Goal: Task Accomplishment & Management: Use online tool/utility

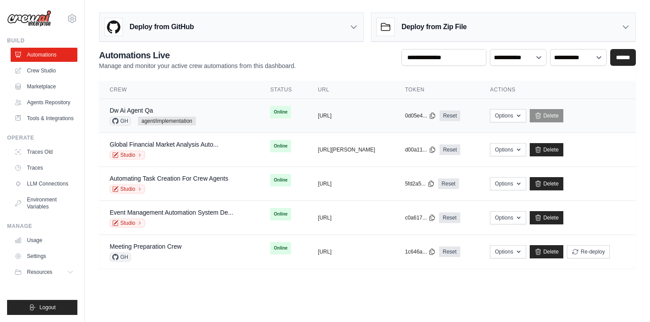
click at [248, 124] on td "Dw Ai Agent Qa GH agent/implementation" at bounding box center [179, 116] width 160 height 34
click at [436, 116] on icon at bounding box center [432, 115] width 7 height 7
click at [366, 120] on td "copied https://dw-ai-agent-qa-6ccc1291-0a6" at bounding box center [350, 116] width 87 height 34
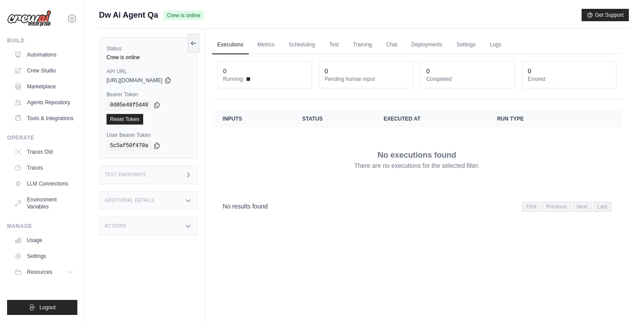
click at [178, 179] on div "Test Endpoints" at bounding box center [148, 175] width 99 height 19
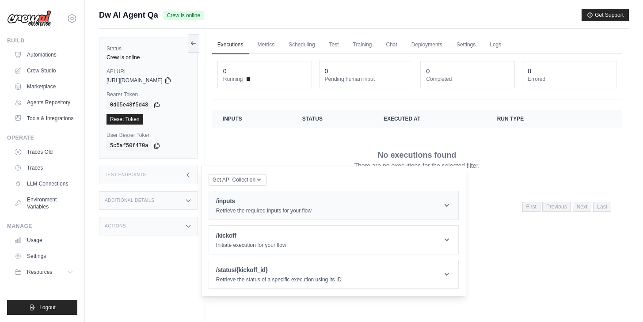
click at [251, 199] on h1 "/inputs" at bounding box center [263, 201] width 95 height 9
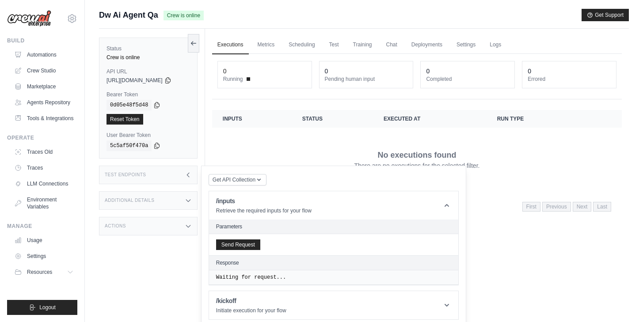
click at [261, 252] on div "Send Request" at bounding box center [333, 244] width 249 height 21
click at [260, 247] on button "Send Request" at bounding box center [238, 244] width 44 height 11
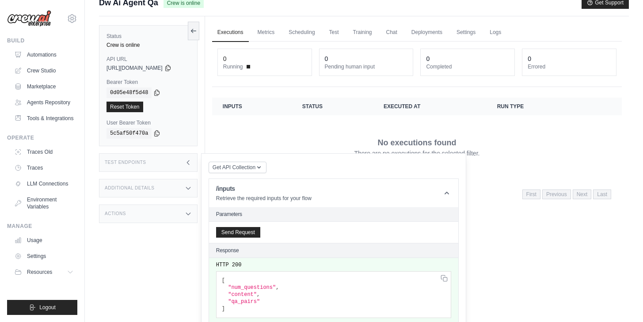
scroll to position [92, 0]
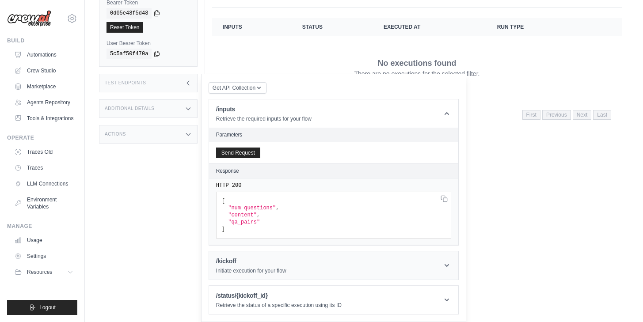
click at [246, 267] on div "/kickoff Initiate execution for your flow" at bounding box center [251, 266] width 70 height 18
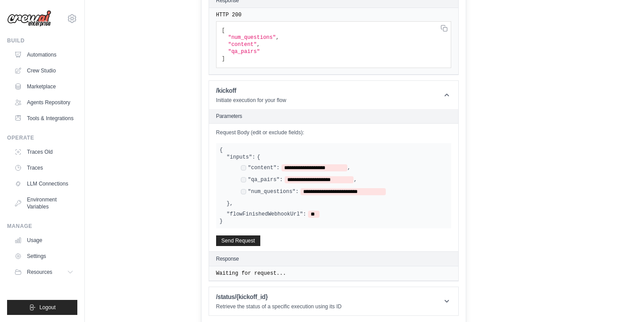
scroll to position [0, 0]
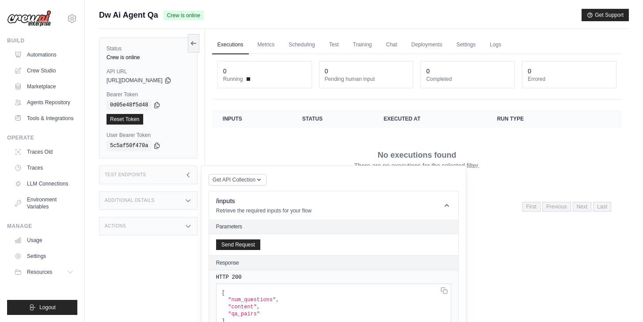
click at [188, 72] on label "API URL" at bounding box center [149, 71] width 84 height 7
click at [172, 79] on icon at bounding box center [167, 79] width 7 height 7
click at [158, 105] on icon at bounding box center [156, 104] width 7 height 7
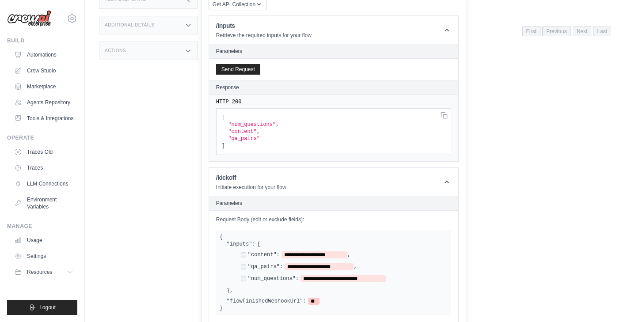
scroll to position [263, 0]
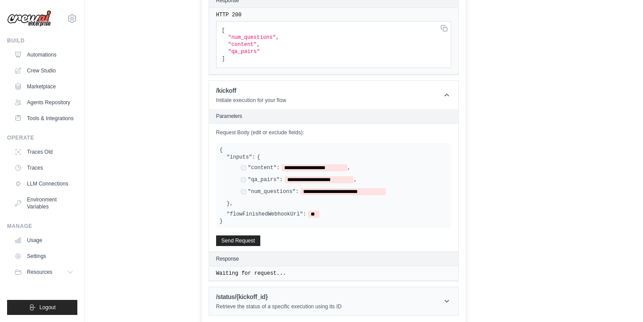
click at [280, 298] on h1 "/status/{kickoff_id}" at bounding box center [279, 297] width 126 height 9
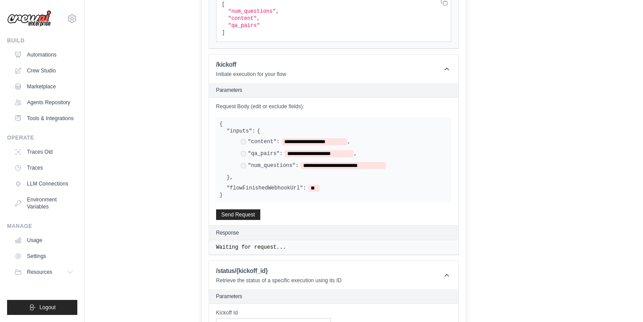
scroll to position [339, 0]
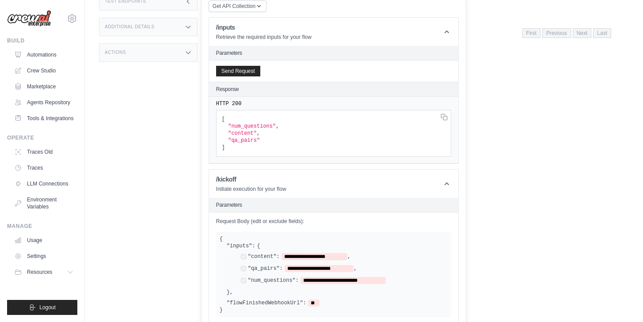
scroll to position [355, 0]
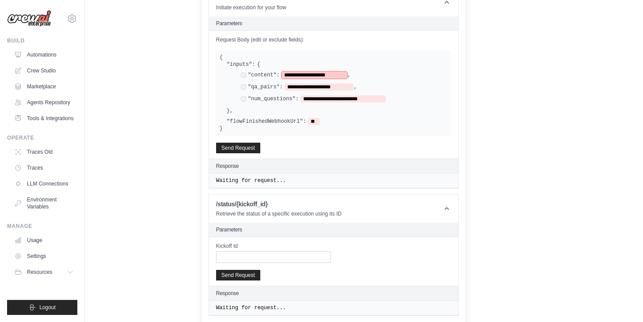
click at [332, 73] on span "**********" at bounding box center [315, 75] width 66 height 7
click at [345, 75] on span "**********" at bounding box center [315, 75] width 66 height 7
drag, startPoint x: 347, startPoint y: 76, endPoint x: 293, endPoint y: 76, distance: 54.4
click at [293, 76] on span "**********" at bounding box center [315, 75] width 66 height 7
drag, startPoint x: 386, startPoint y: 98, endPoint x: 311, endPoint y: 100, distance: 74.8
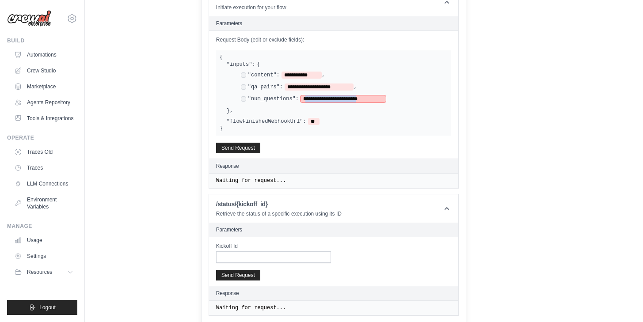
click at [311, 100] on span "**********" at bounding box center [343, 98] width 85 height 7
click at [385, 145] on div "**********" at bounding box center [333, 95] width 249 height 128
click at [259, 149] on button "Send Request" at bounding box center [238, 147] width 44 height 11
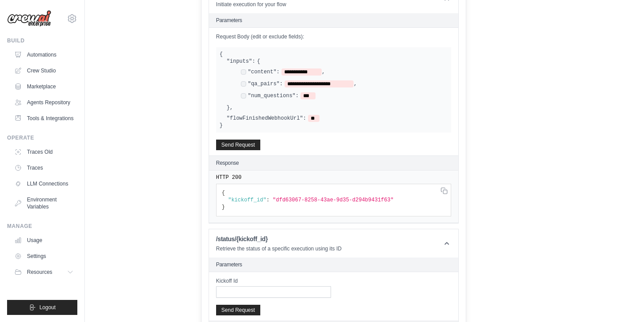
scroll to position [359, 0]
drag, startPoint x: 282, startPoint y: 199, endPoint x: 397, endPoint y: 198, distance: 114.5
click at [394, 198] on span ""dfd63067-8258-43ae-9d35-d294b9431f63"" at bounding box center [333, 200] width 121 height 6
copy span "dfd63067-8258-43ae-9d35-d294b9431f63"
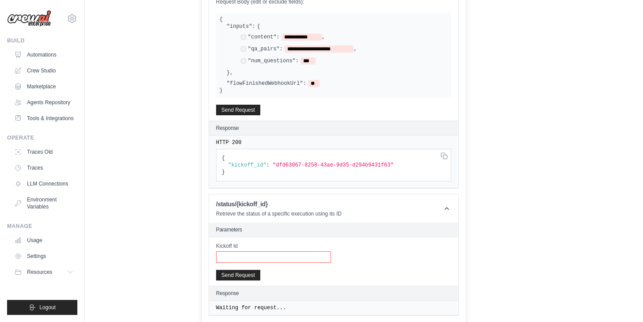
click at [274, 252] on input "Kickoff Id" at bounding box center [273, 257] width 115 height 11
paste input "**********"
type input "**********"
click at [259, 275] on button "Send Request" at bounding box center [238, 275] width 44 height 11
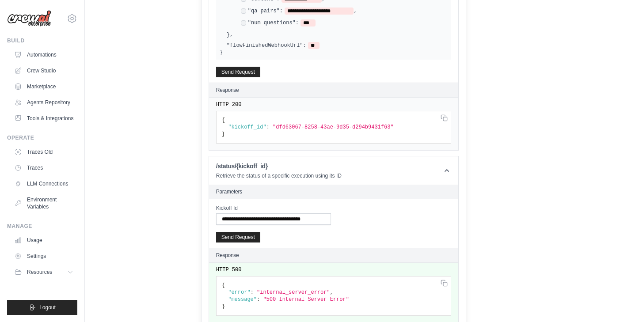
scroll to position [439, 0]
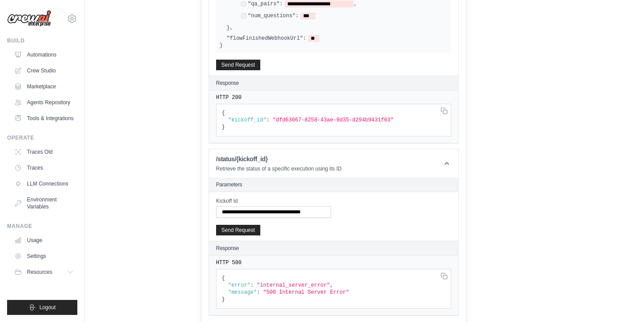
click at [304, 290] on span ""500 Internal Server Error"" at bounding box center [306, 293] width 86 height 6
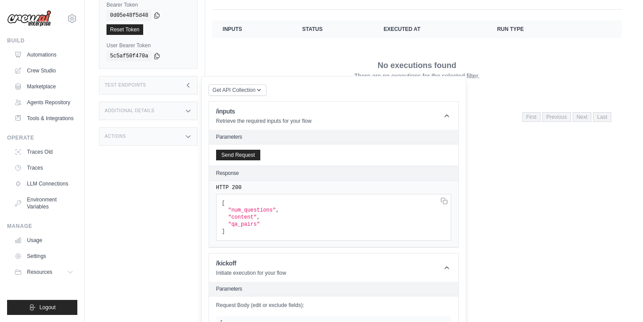
scroll to position [144, 0]
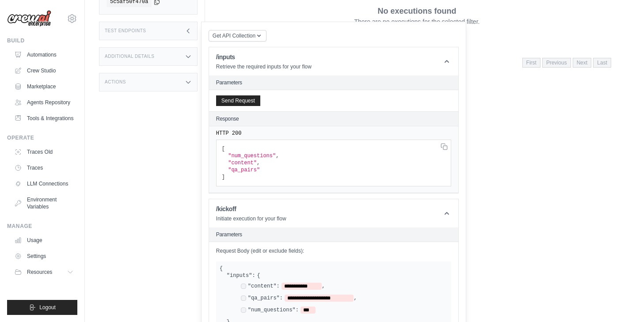
click at [260, 171] on span ""qa_pairs"" at bounding box center [244, 170] width 32 height 6
drag, startPoint x: 236, startPoint y: 179, endPoint x: 218, endPoint y: 144, distance: 39.9
click at [218, 144] on div "HTTP 200 [ "num_questions" , "content" , "qa_pairs" ]" at bounding box center [333, 159] width 249 height 67
copy code "[ "num_questions" , "content" , "qa_pairs" ]"
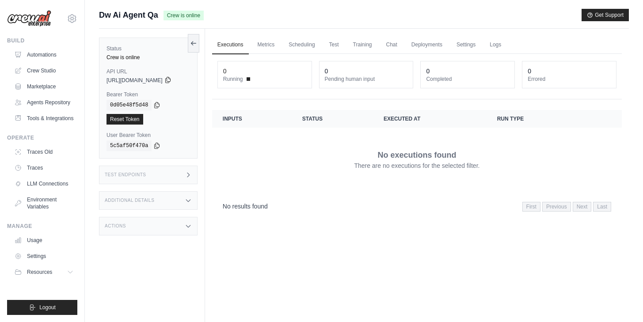
click at [170, 80] on icon at bounding box center [167, 80] width 5 height 6
